Goal: Transaction & Acquisition: Purchase product/service

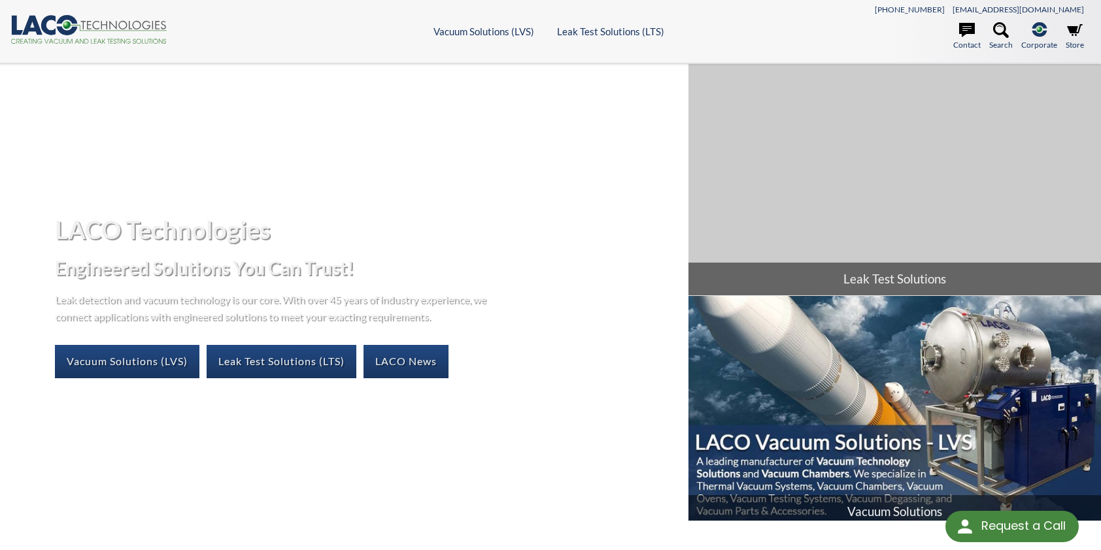
click at [831, 403] on img at bounding box center [894, 411] width 413 height 231
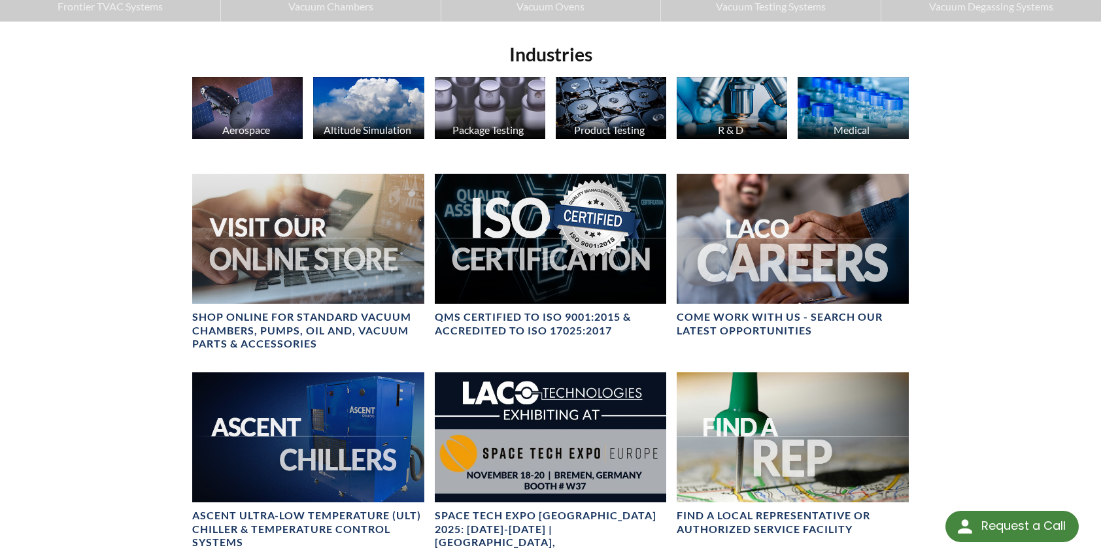
scroll to position [503, 0]
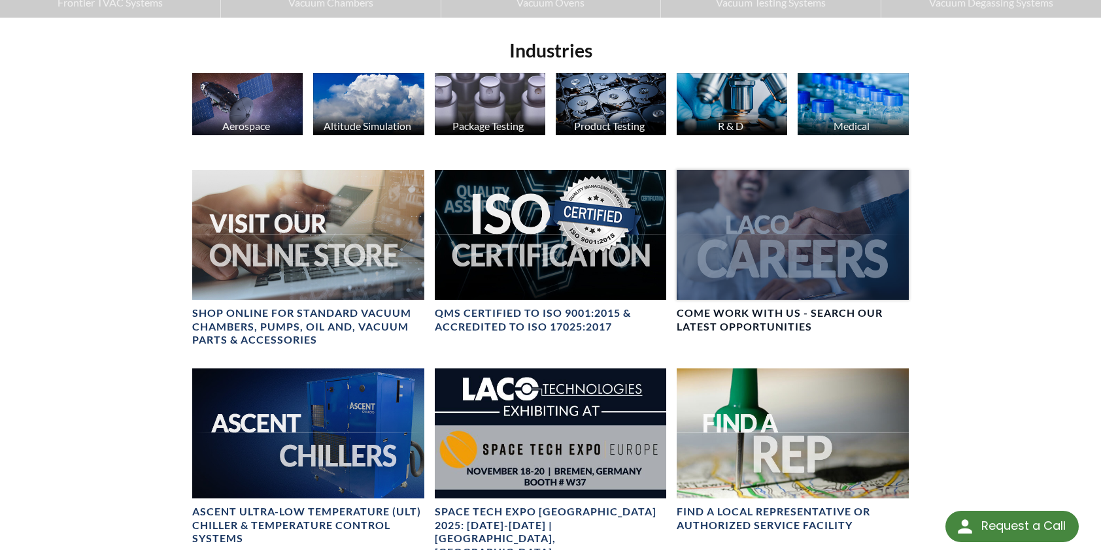
click at [805, 267] on div at bounding box center [793, 235] width 232 height 130
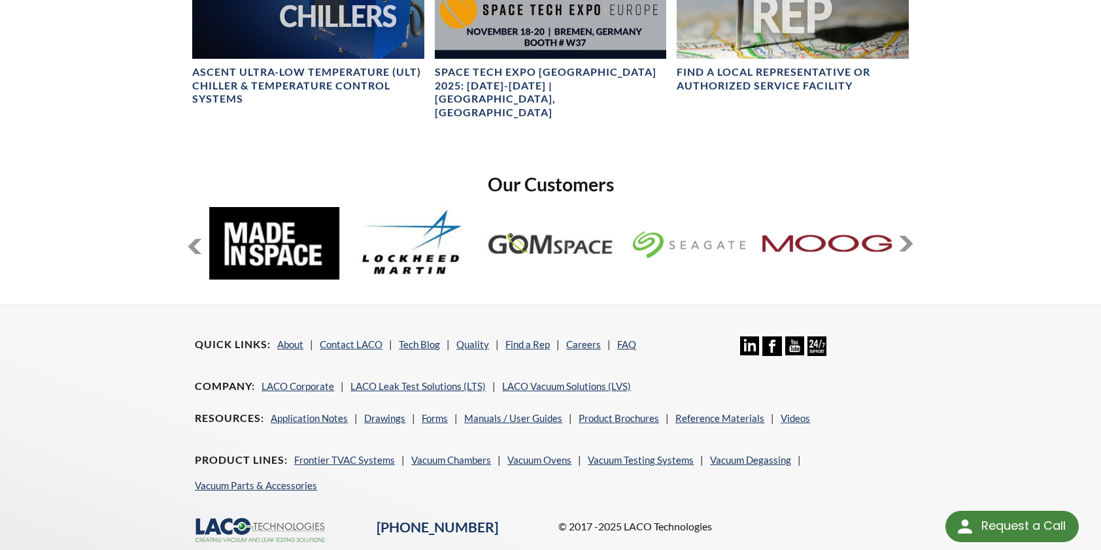
scroll to position [1008, 0]
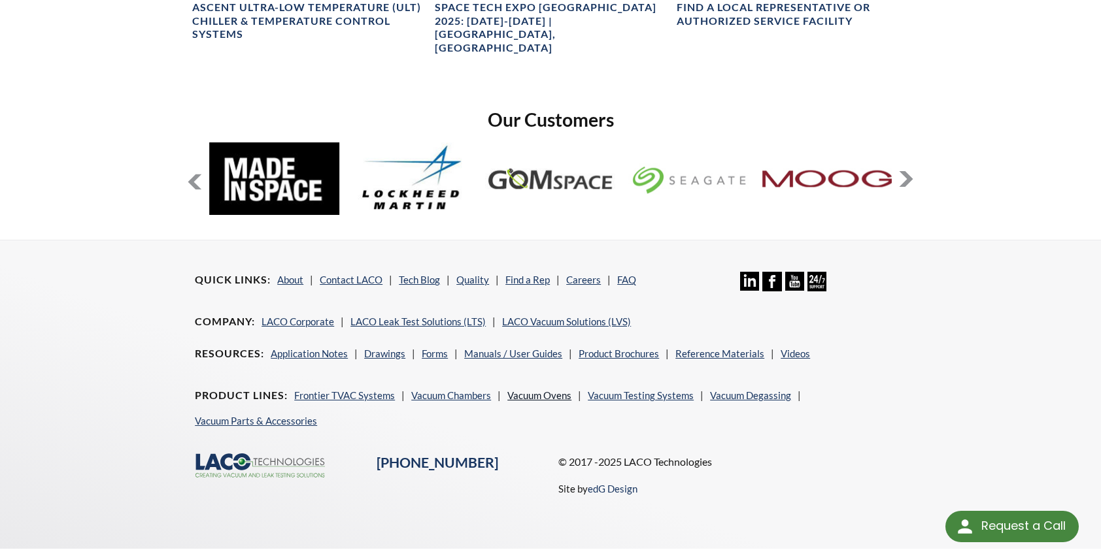
click at [537, 390] on link "Vacuum Ovens" at bounding box center [539, 396] width 64 height 12
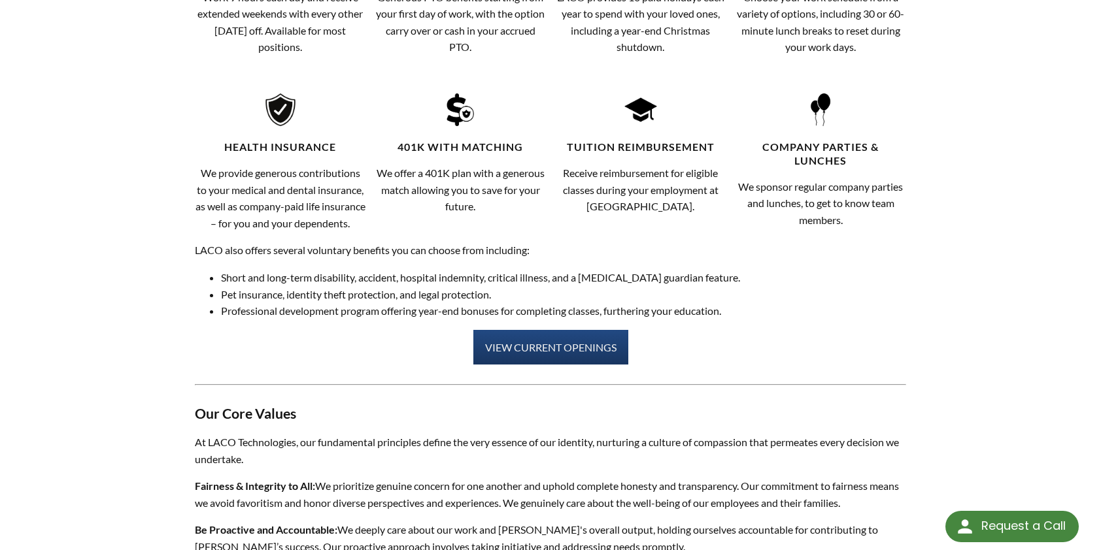
scroll to position [848, 0]
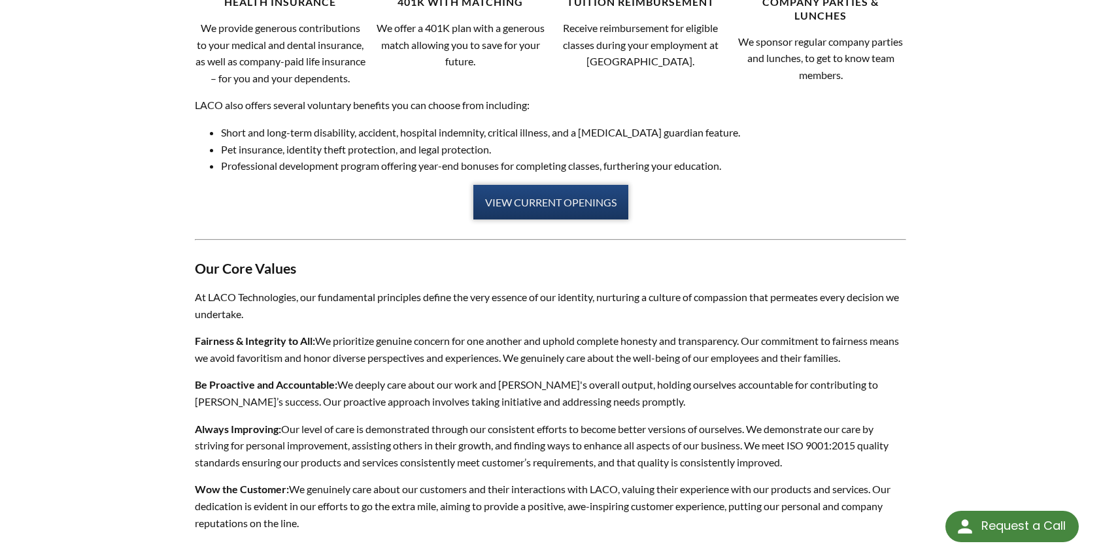
click at [562, 220] on link "VIEW CURRENT OPENINGS" at bounding box center [550, 202] width 155 height 35
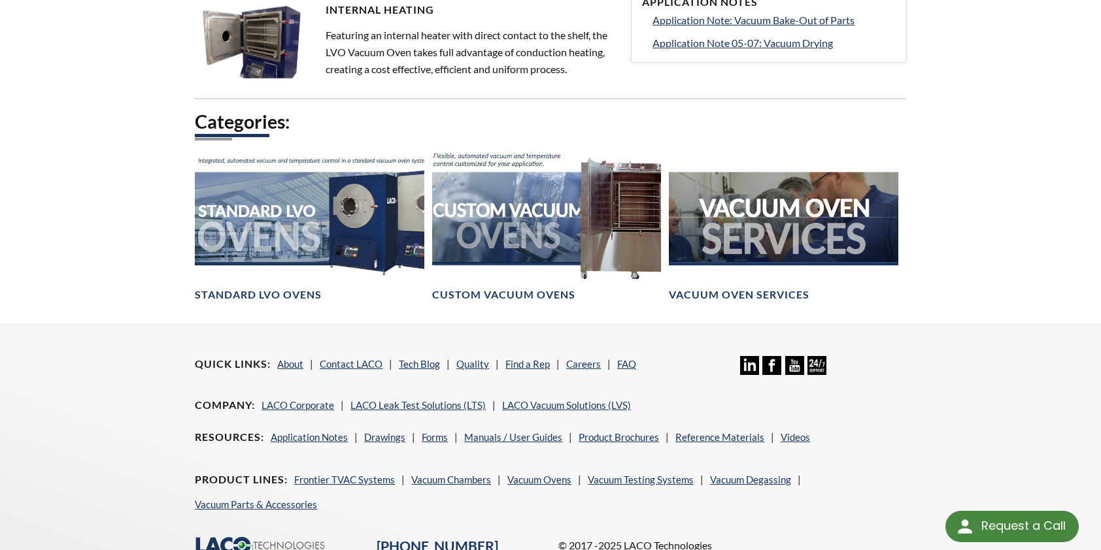
scroll to position [795, 0]
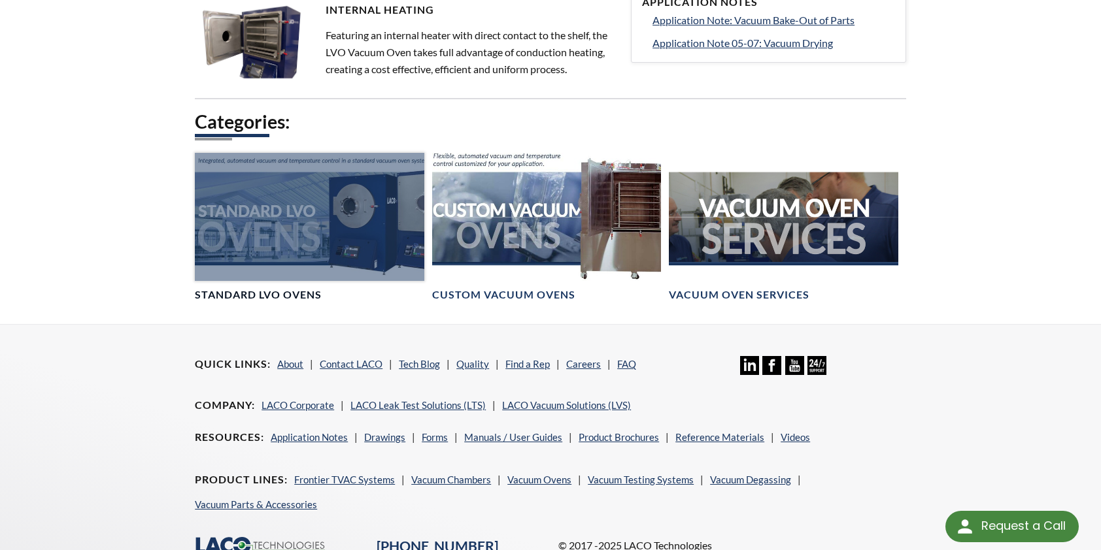
click at [374, 246] on div at bounding box center [309, 217] width 229 height 129
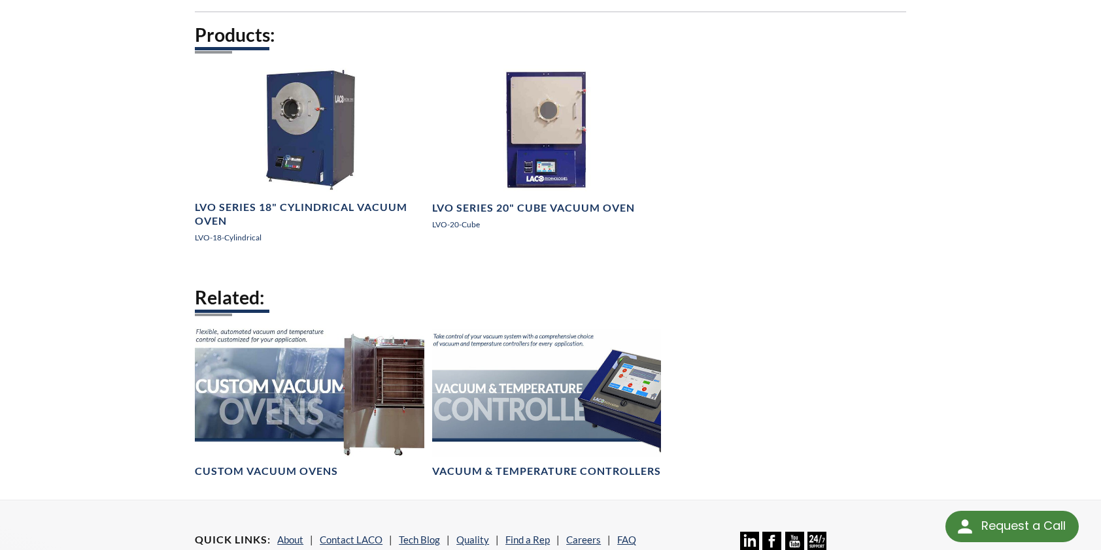
scroll to position [918, 0]
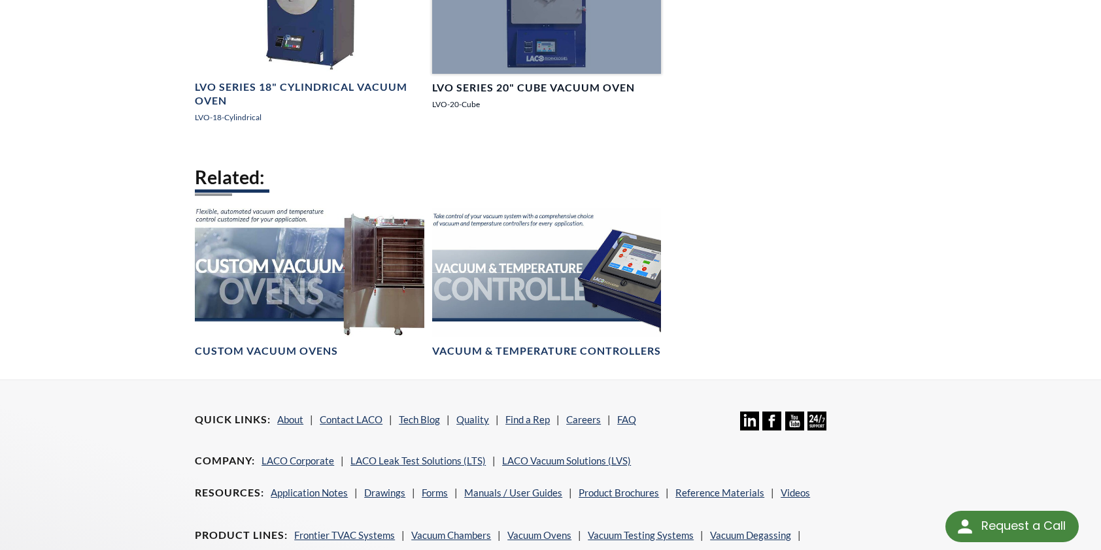
click at [443, 0] on div at bounding box center [546, 9] width 229 height 129
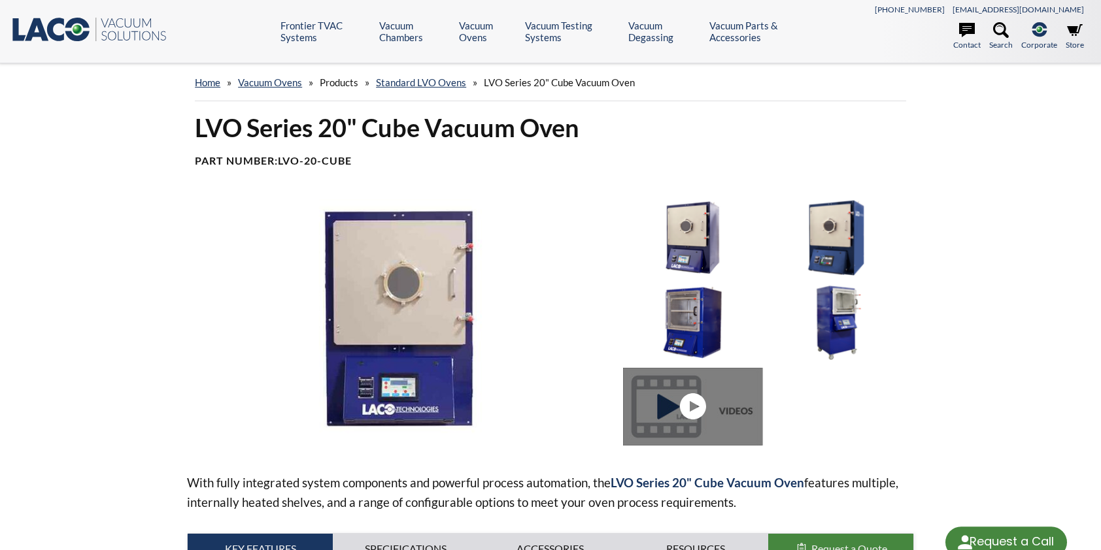
select select "Language Translate Widget"
